Goal: Information Seeking & Learning: Learn about a topic

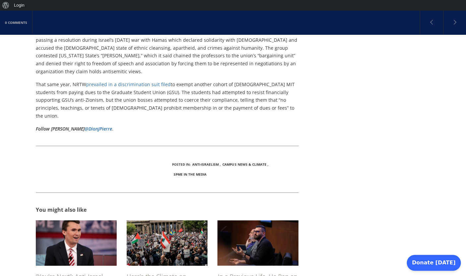
scroll to position [715, 0]
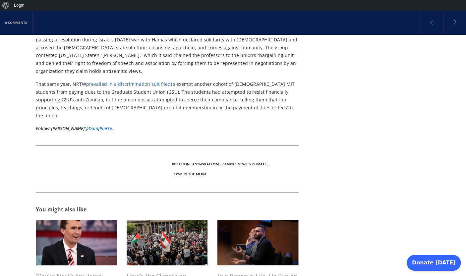
click at [87, 217] on img at bounding box center [76, 242] width 90 height 51
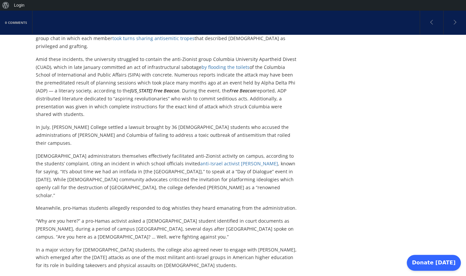
scroll to position [437, 0]
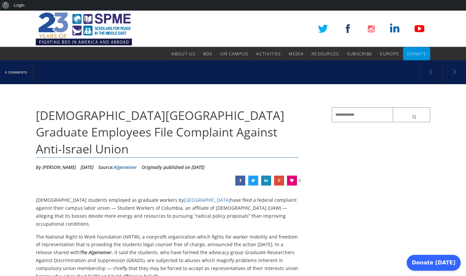
scroll to position [715, 0]
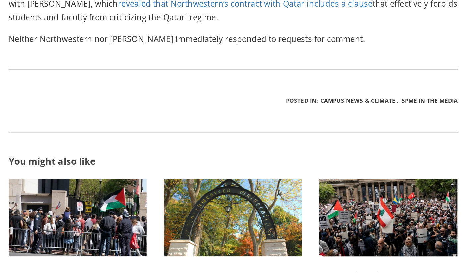
scroll to position [636, 0]
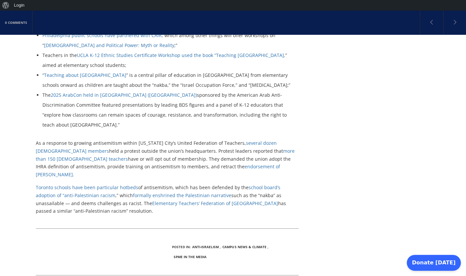
scroll to position [1135, 0]
